Goal: Check status: Check status

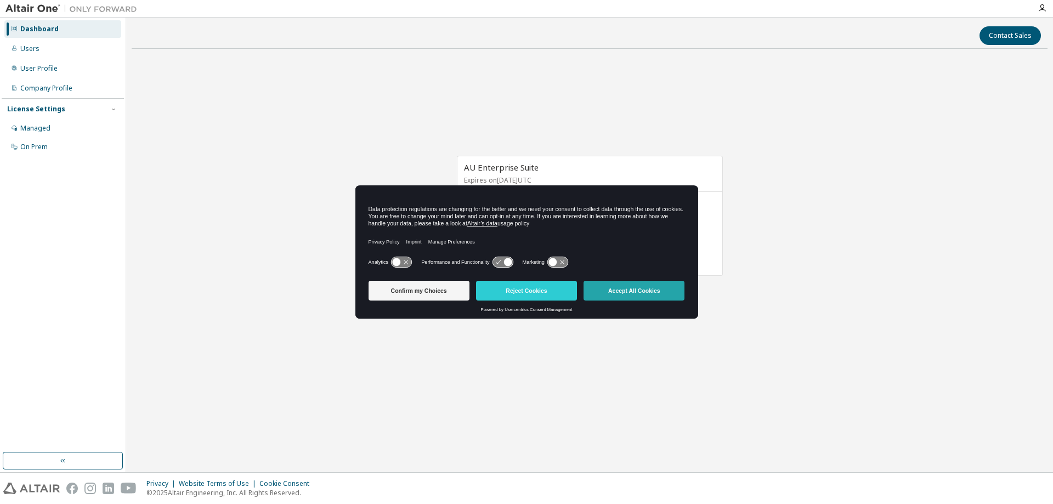
click at [609, 282] on button "Accept All Cookies" at bounding box center [633, 291] width 101 height 20
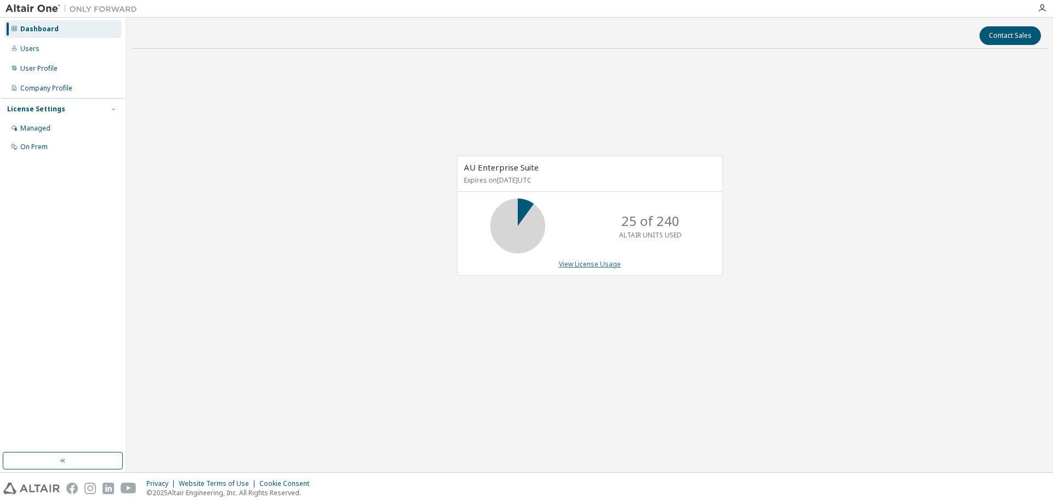
click at [609, 268] on link "View License Usage" at bounding box center [590, 263] width 62 height 9
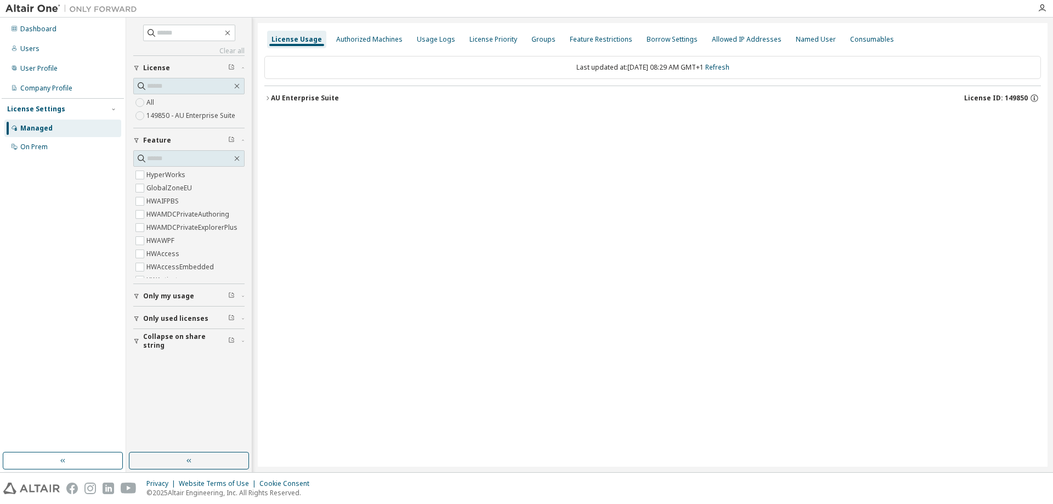
click at [316, 92] on button "AU Enterprise Suite License ID: 149850" at bounding box center [652, 98] width 776 height 24
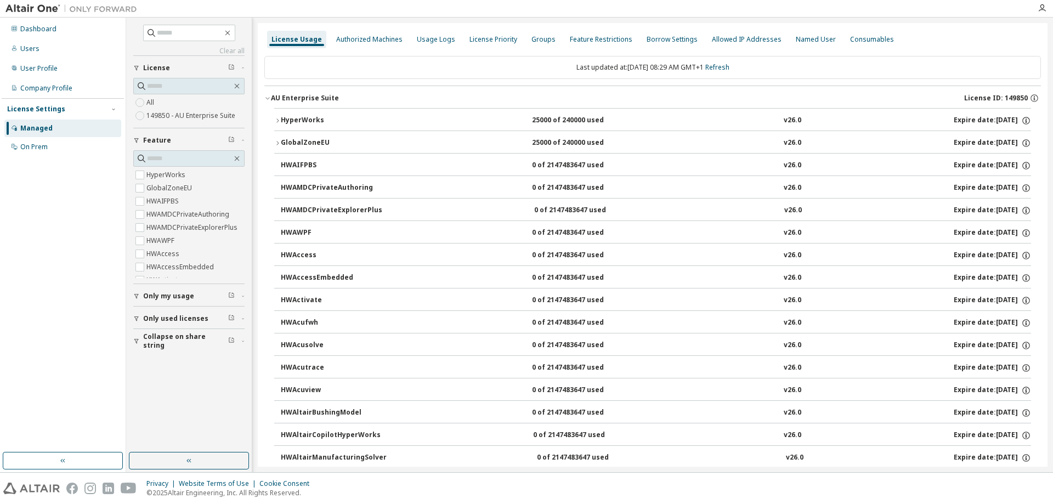
click at [979, 121] on div "Expire date: 2026-01-31" at bounding box center [991, 121] width 77 height 10
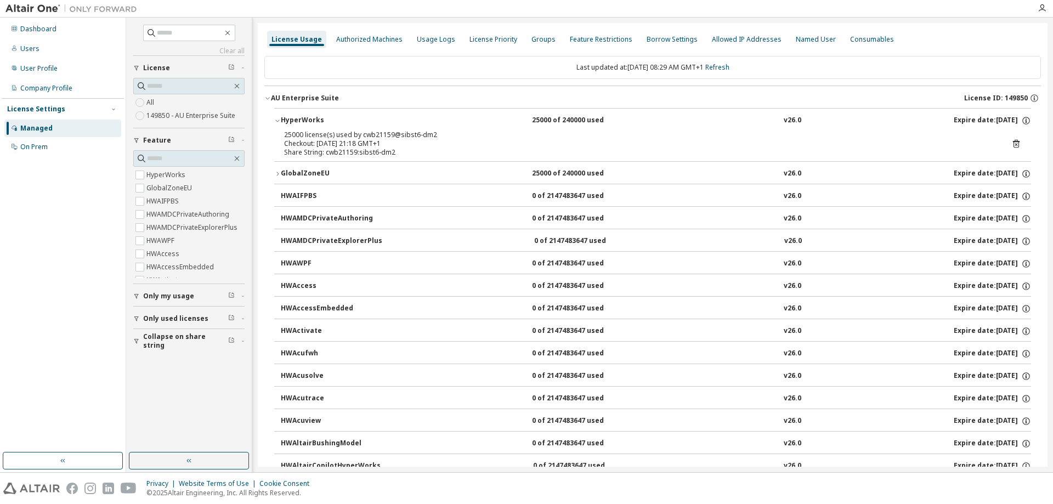
click at [1013, 141] on icon at bounding box center [1016, 144] width 7 height 8
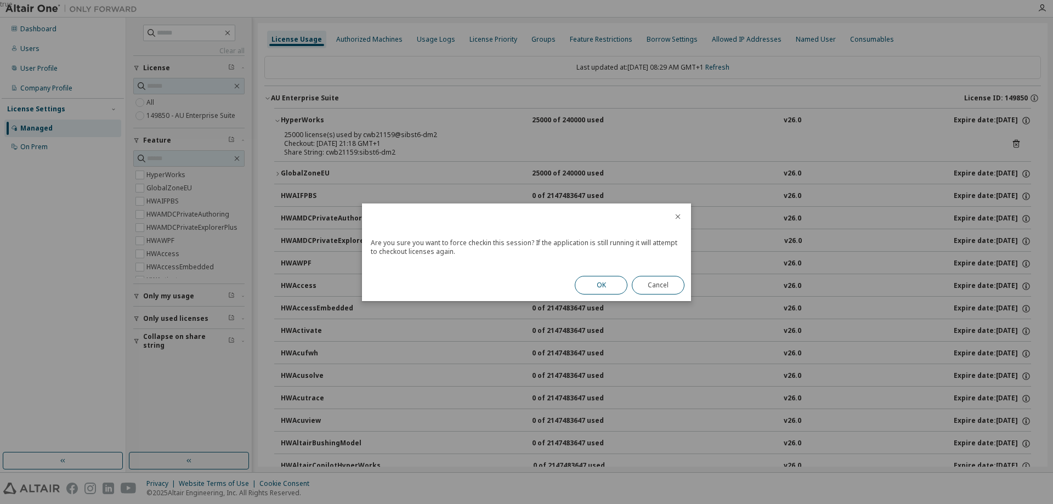
click at [606, 286] on button "OK" at bounding box center [601, 285] width 53 height 19
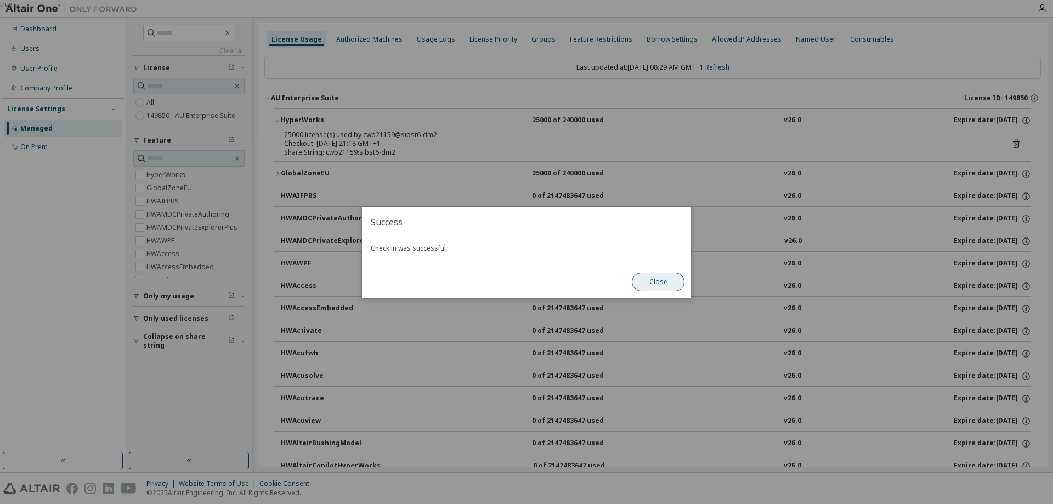
click at [674, 290] on button "Close" at bounding box center [658, 281] width 53 height 19
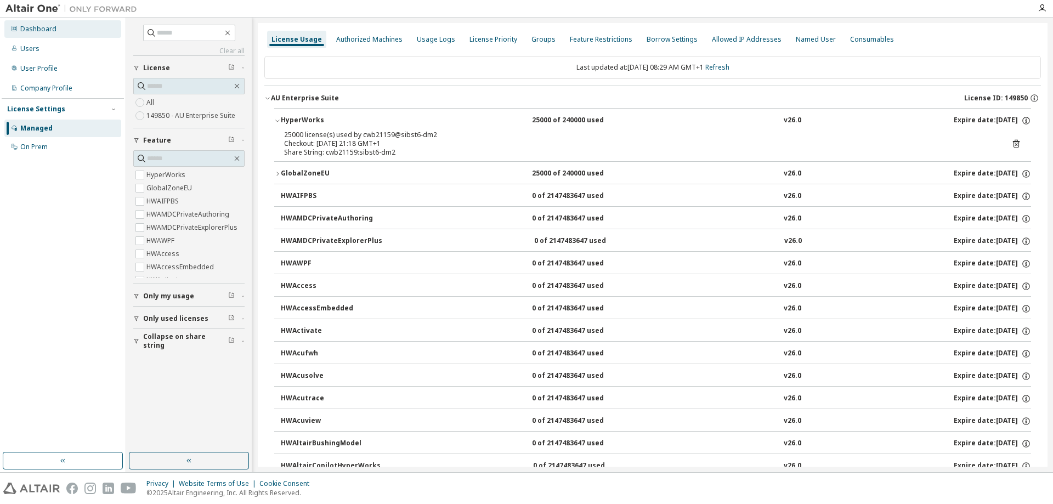
click at [75, 29] on div "Dashboard" at bounding box center [62, 29] width 117 height 18
